Goal: Entertainment & Leisure: Consume media (video, audio)

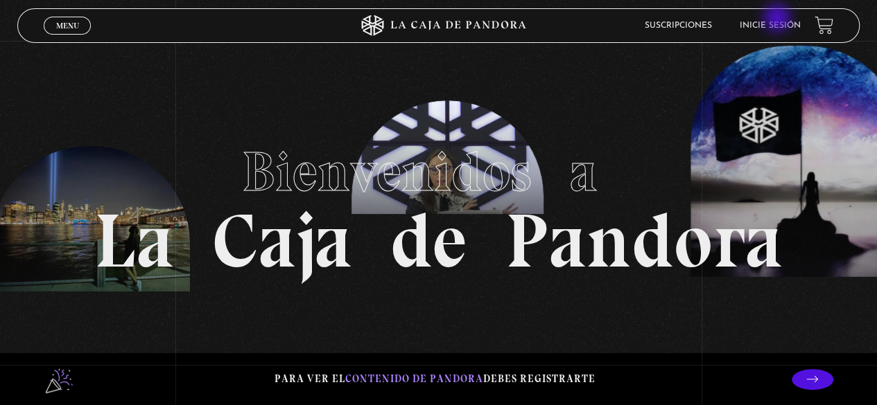
click at [778, 19] on li "Inicie sesión" at bounding box center [769, 25] width 61 height 21
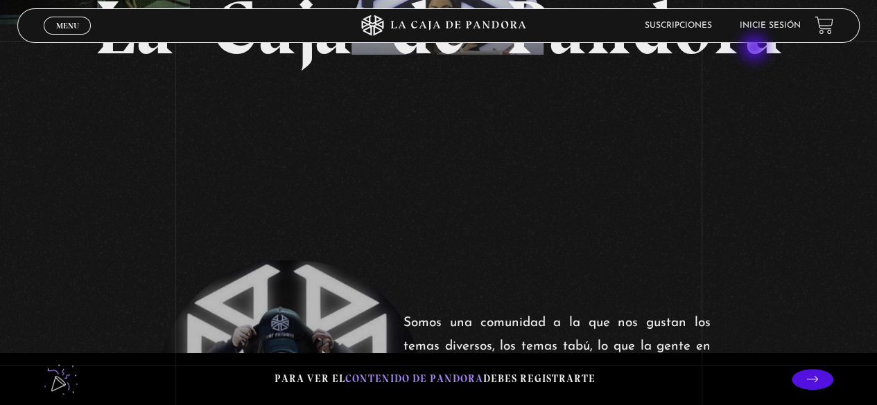
scroll to position [208, 0]
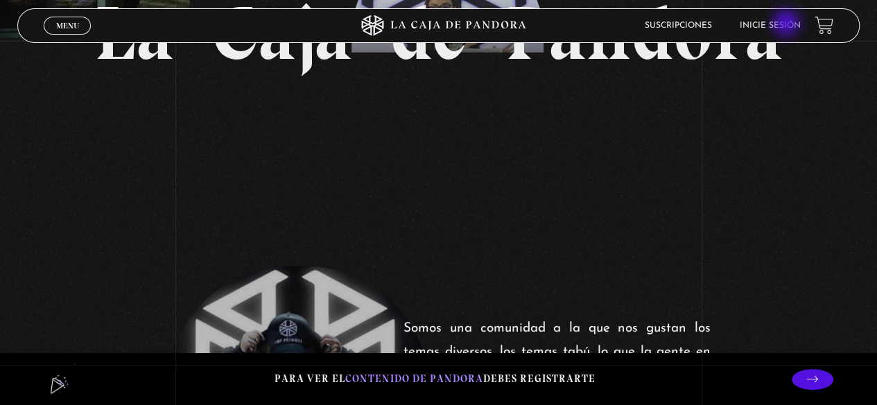
click at [787, 24] on link "Inicie sesión" at bounding box center [769, 25] width 61 height 8
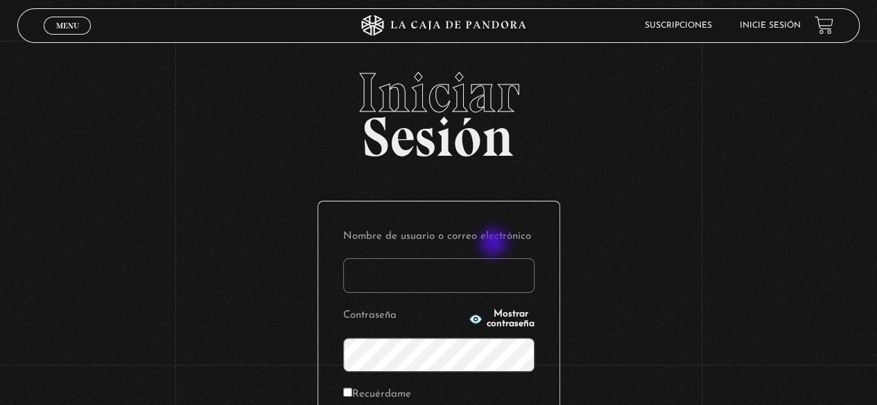
scroll to position [195, 0]
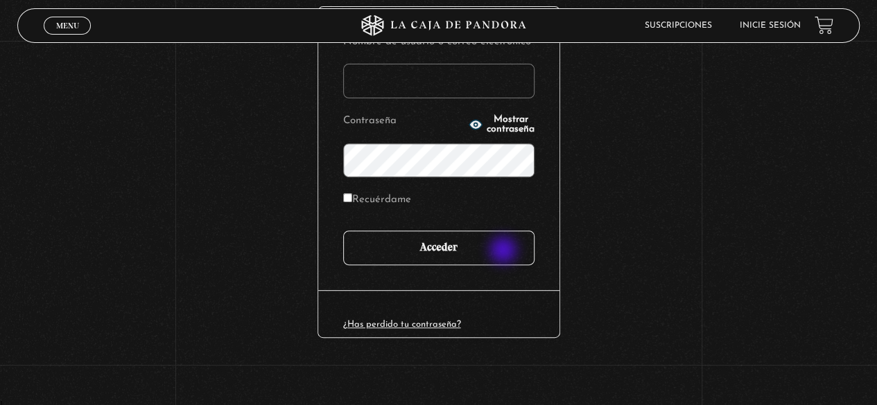
type input "[PERSON_NAME][EMAIL_ADDRESS][DOMAIN_NAME]"
click at [504, 252] on input "Acceder" at bounding box center [438, 248] width 191 height 35
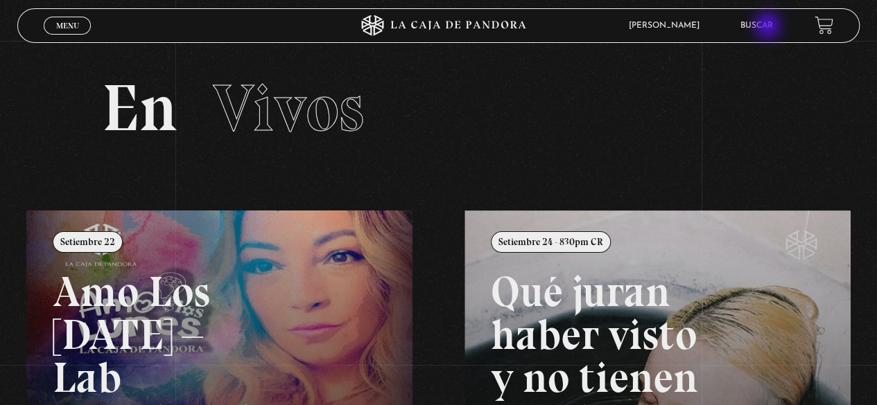
click at [768, 27] on link "Buscar" at bounding box center [756, 25] width 33 height 8
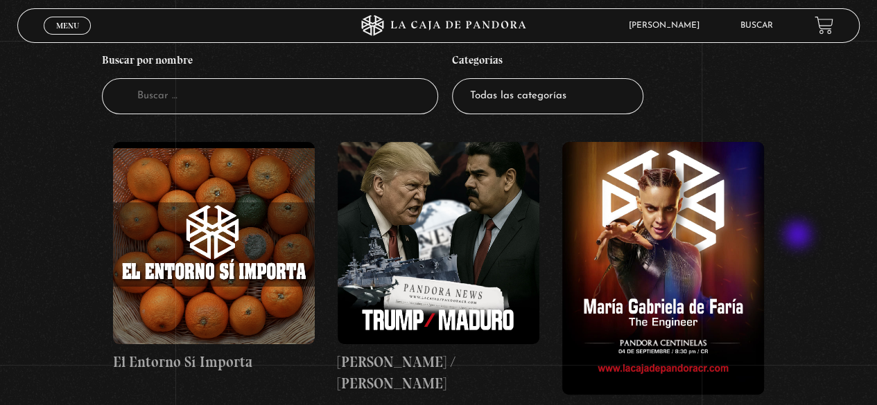
scroll to position [208, 0]
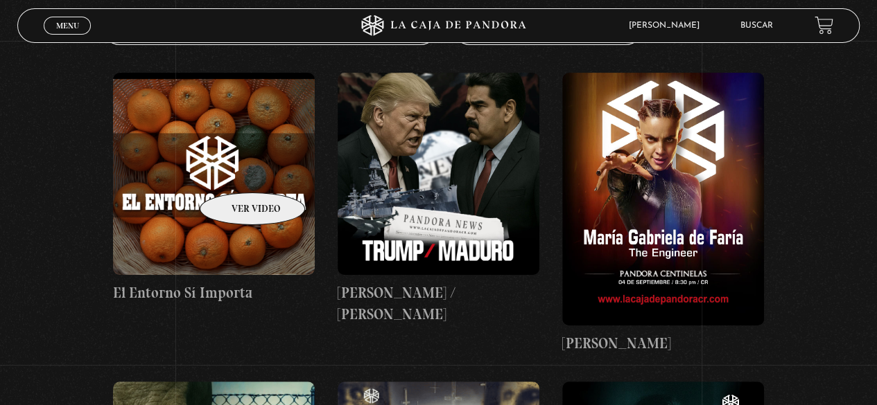
click at [234, 172] on figure at bounding box center [214, 174] width 202 height 202
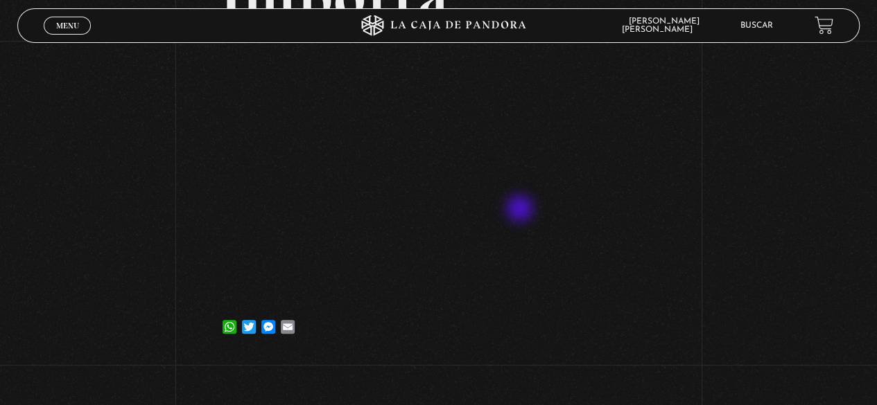
scroll to position [139, 0]
